Goal: Task Accomplishment & Management: Manage account settings

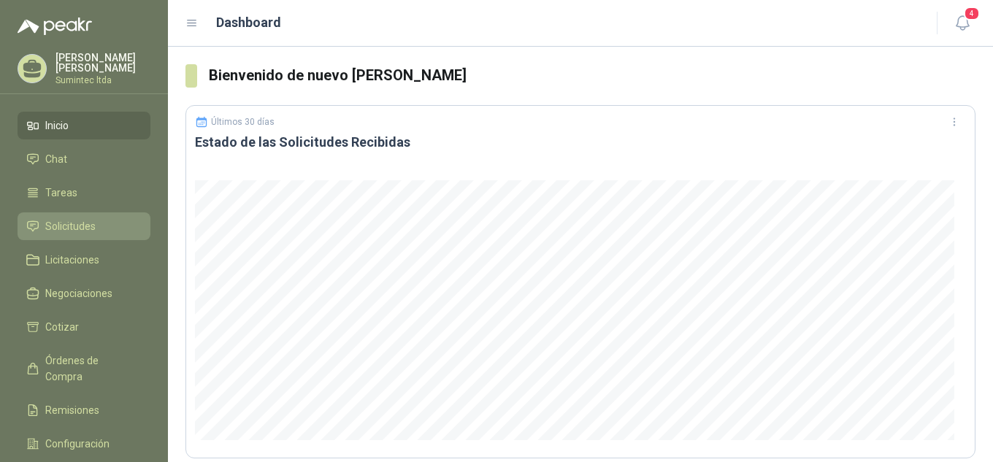
click at [60, 218] on span "Solicitudes" at bounding box center [70, 226] width 50 height 16
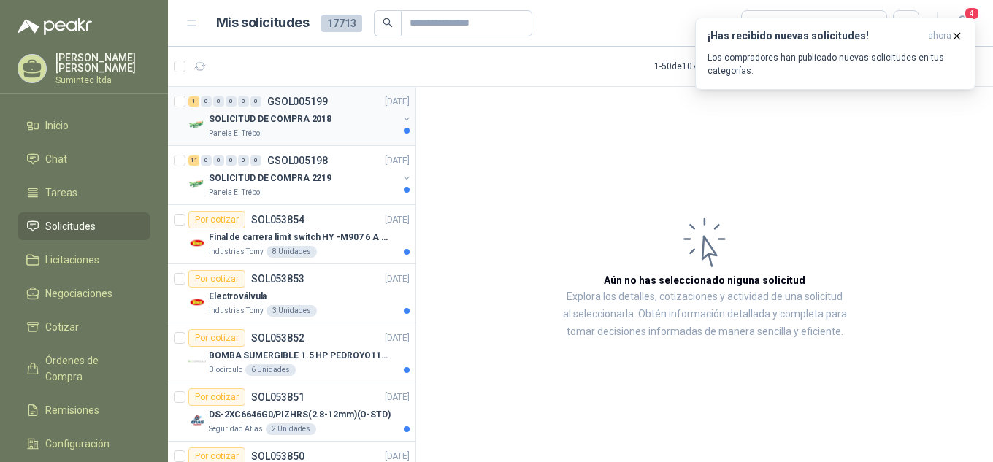
click at [238, 126] on p "SOLICITUD DE COMPRA 2018" at bounding box center [270, 119] width 123 height 14
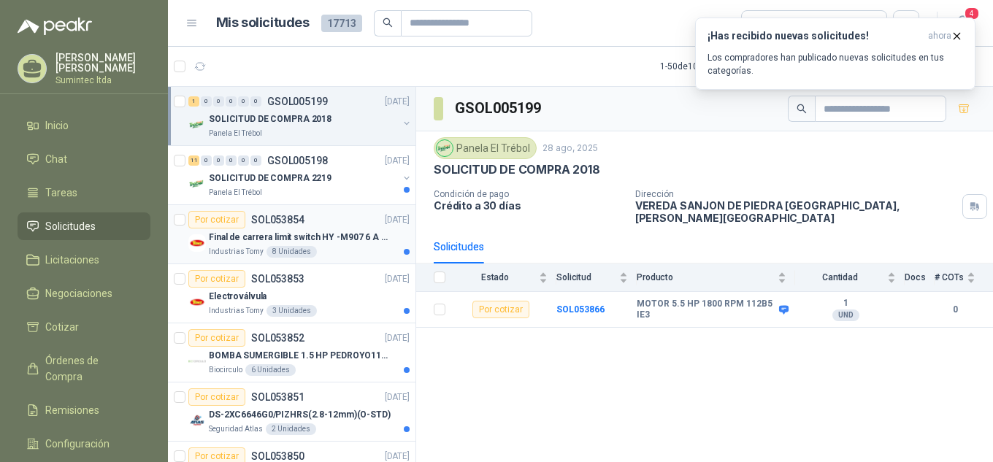
click at [275, 253] on div "8 Unidades" at bounding box center [292, 252] width 50 height 12
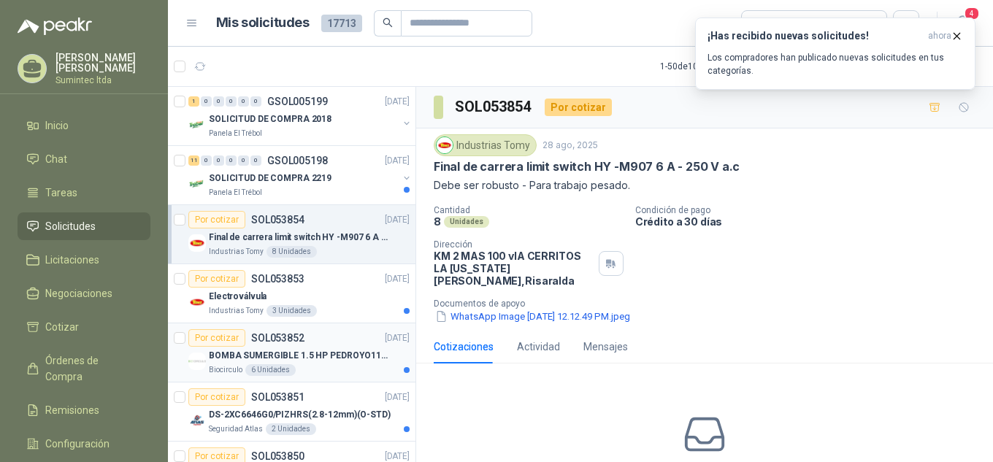
click at [290, 378] on article "Por cotizar SOL053852 [DATE] BOMBA SUMERGIBLE 1.5 HP PEDROYO110 VOLTIOS Biocirc…" at bounding box center [292, 353] width 248 height 59
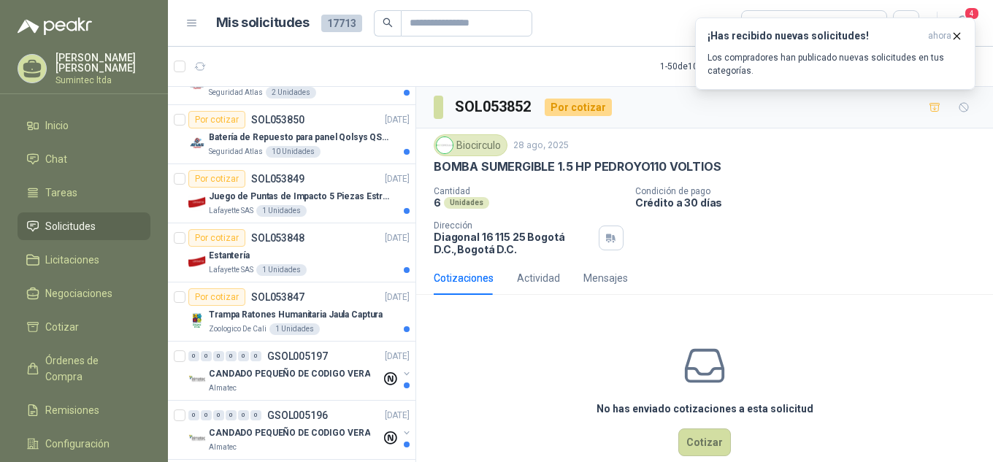
scroll to position [378, 0]
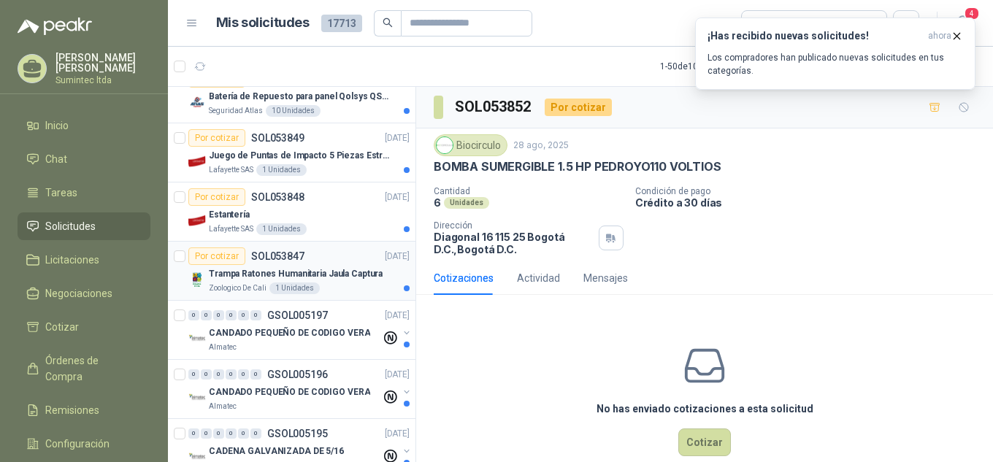
click at [324, 282] on div "Trampa Ratones Humanitaria Jaula Captura" at bounding box center [309, 274] width 201 height 18
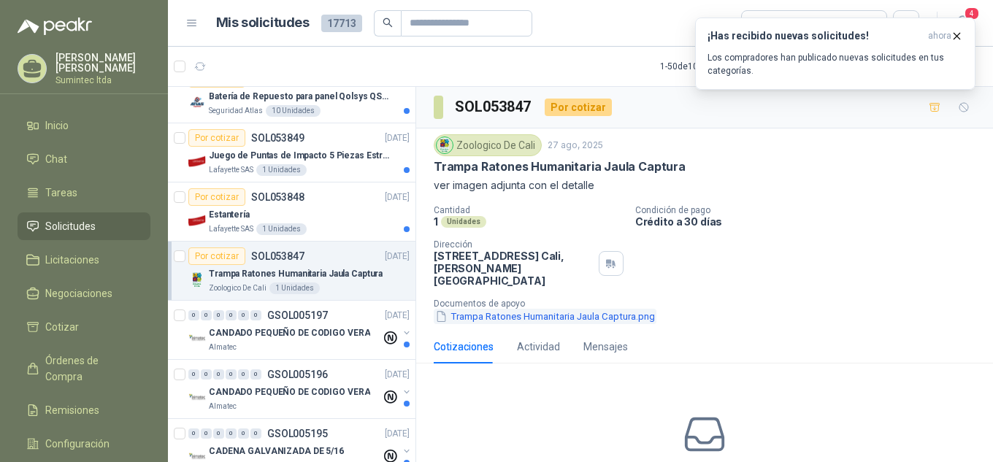
click at [468, 309] on button "Trampa Ratones Humanitaria Jaula Captura.png" at bounding box center [545, 316] width 223 height 15
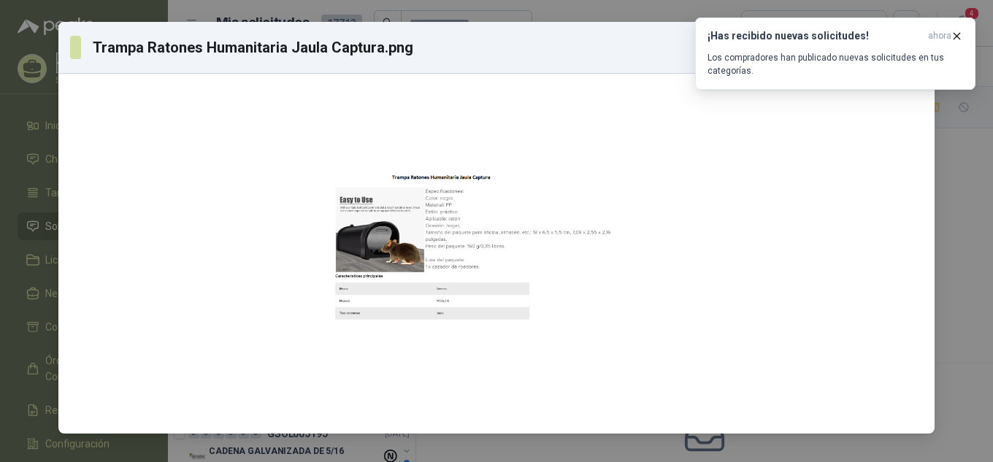
click at [959, 150] on div "Trampa Ratones Humanitaria Jaula Captura.png Descargar" at bounding box center [496, 231] width 993 height 462
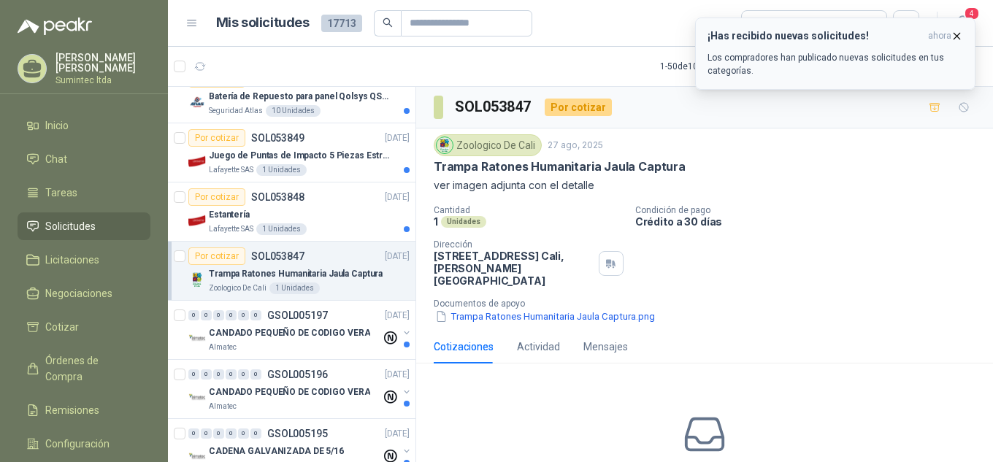
click at [960, 38] on icon "button" at bounding box center [958, 36] width 6 height 6
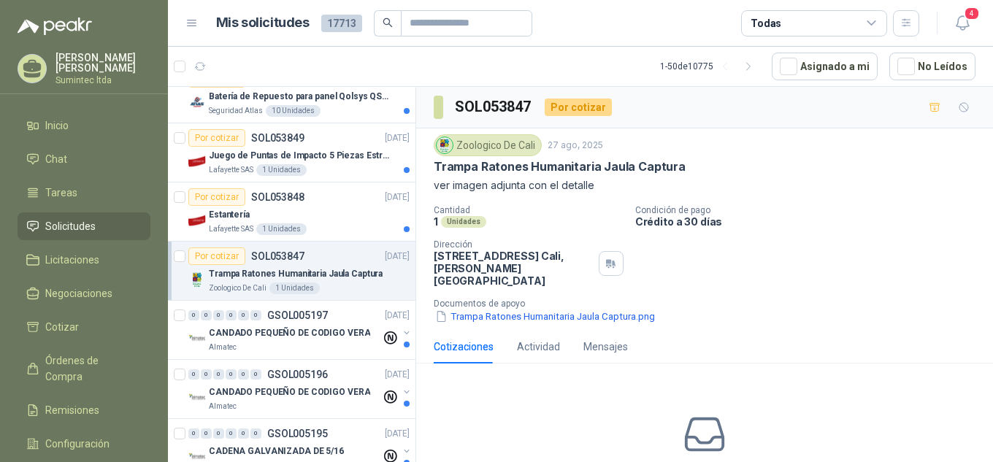
click at [95, 226] on span "Solicitudes" at bounding box center [70, 226] width 50 height 16
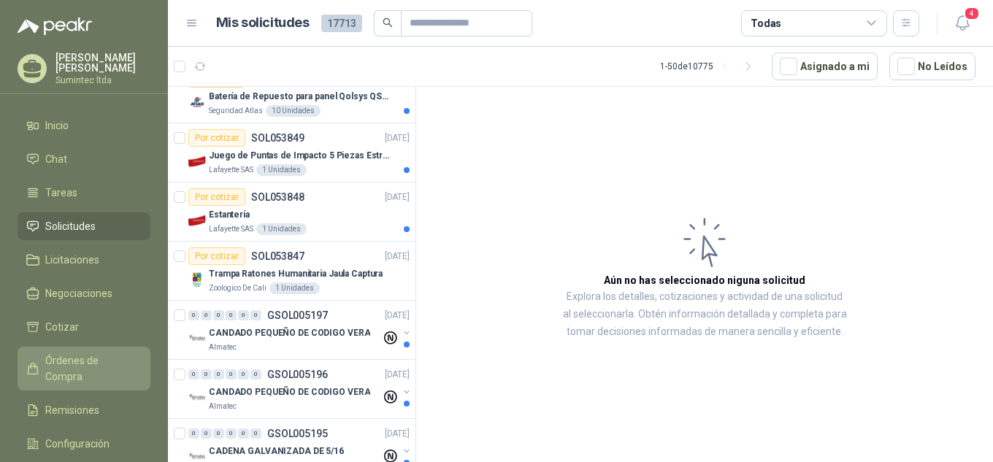
click at [102, 354] on span "Órdenes de Compra" at bounding box center [90, 369] width 91 height 32
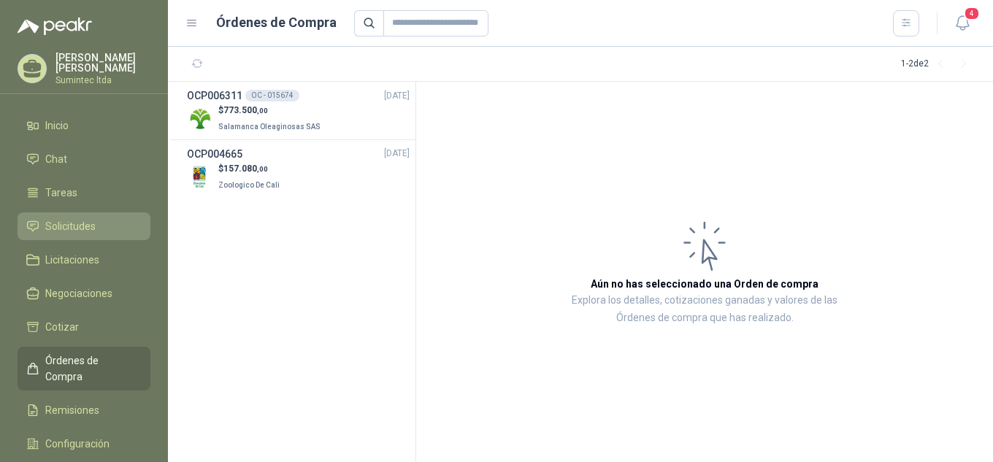
click at [60, 218] on span "Solicitudes" at bounding box center [70, 226] width 50 height 16
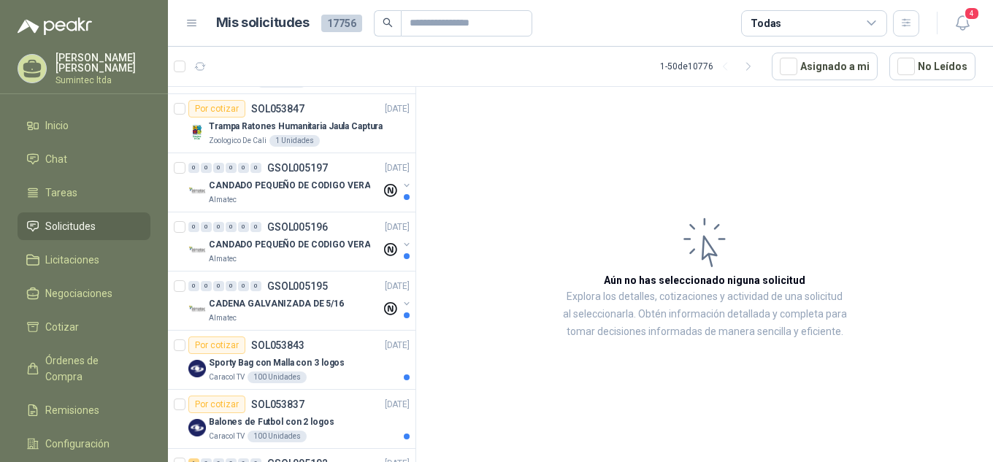
scroll to position [661, 0]
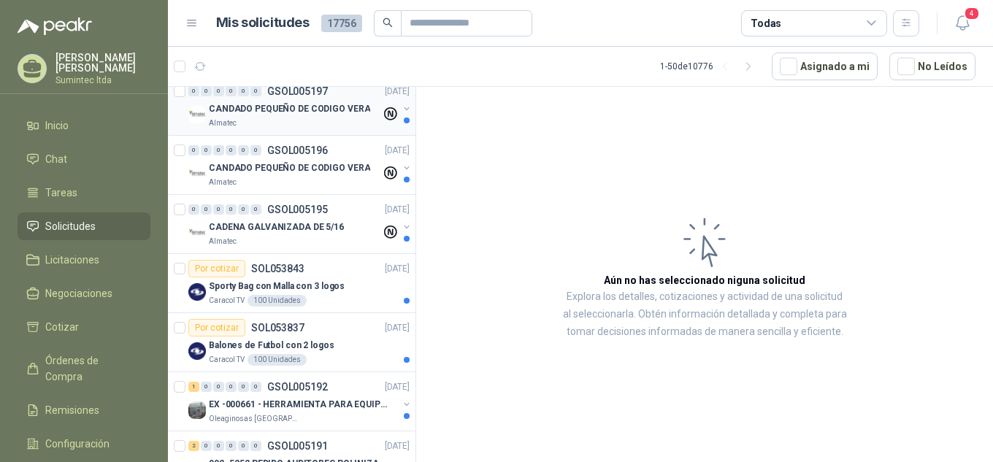
click at [299, 112] on p "CANDADO PEQUEÑO DE CODIGO VERA" at bounding box center [289, 109] width 161 height 14
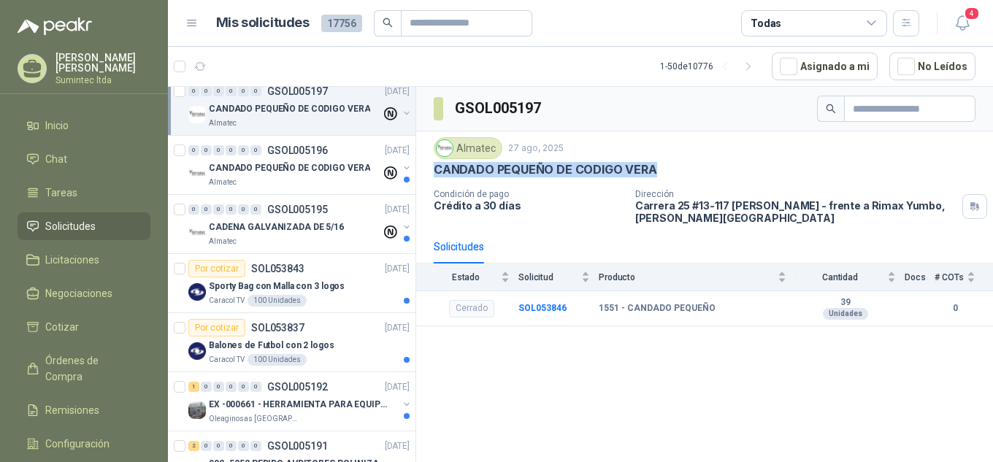
drag, startPoint x: 676, startPoint y: 160, endPoint x: 685, endPoint y: 167, distance: 11.4
click at [685, 167] on div "Almatec [DATE] CANDADO PEQUEÑO DE CODIGO VERA" at bounding box center [705, 157] width 542 height 40
copy div "CANDADO PEQUEÑO DE CODIGO VERA"
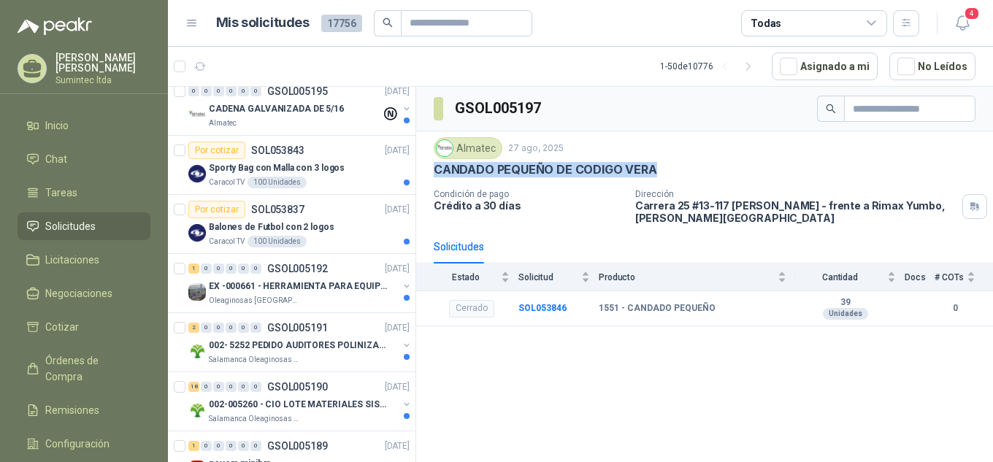
scroll to position [844, 0]
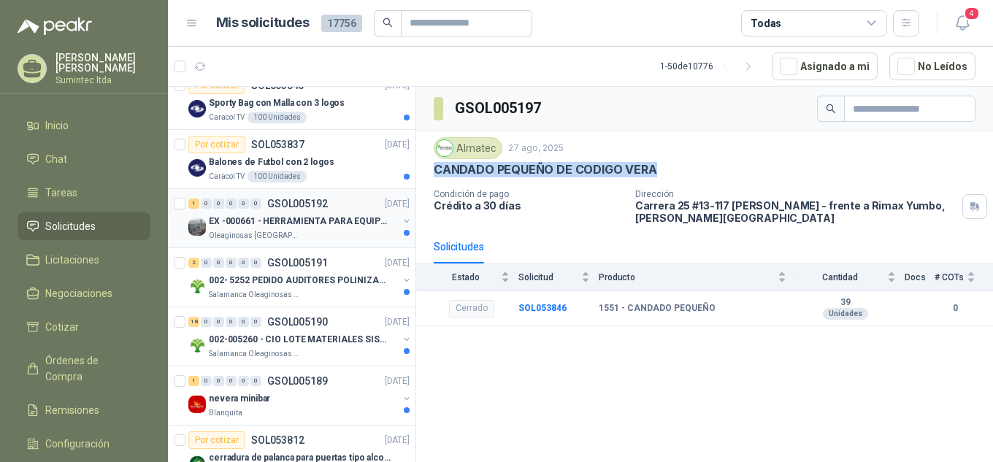
click at [316, 233] on div "Oleaginosas [GEOGRAPHIC_DATA][PERSON_NAME]" at bounding box center [303, 236] width 189 height 12
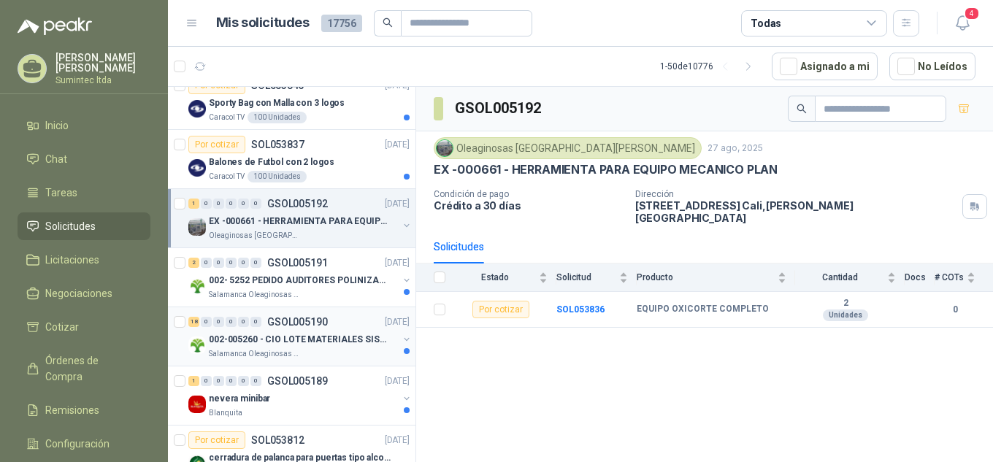
click at [361, 346] on p "002-005260 - CIO LOTE MATERIALES SISTEMA HIDRAULIC" at bounding box center [300, 340] width 182 height 14
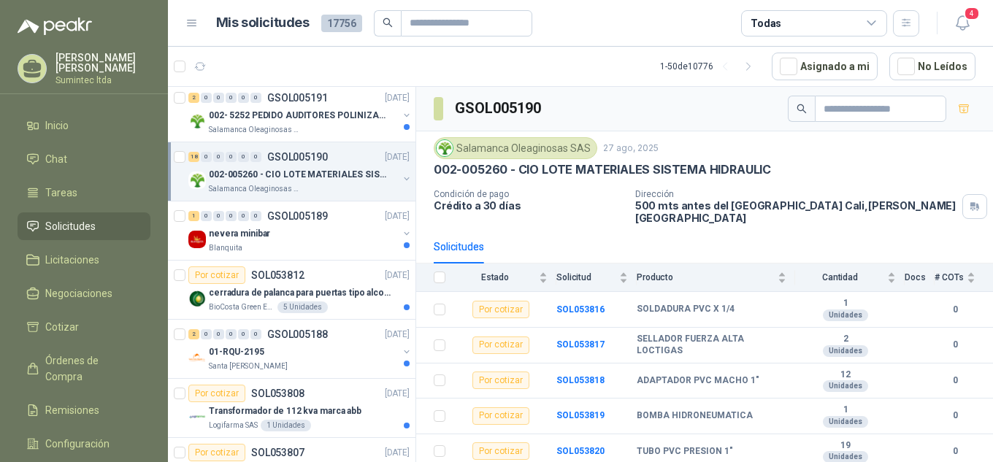
scroll to position [1104, 0]
